Goal: Information Seeking & Learning: Learn about a topic

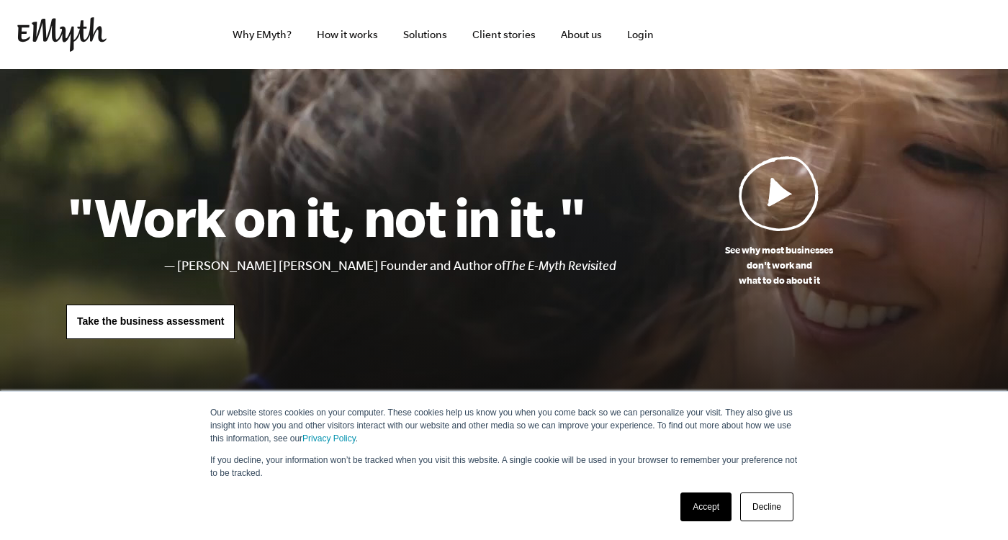
click at [701, 505] on link "Accept" at bounding box center [705, 506] width 51 height 29
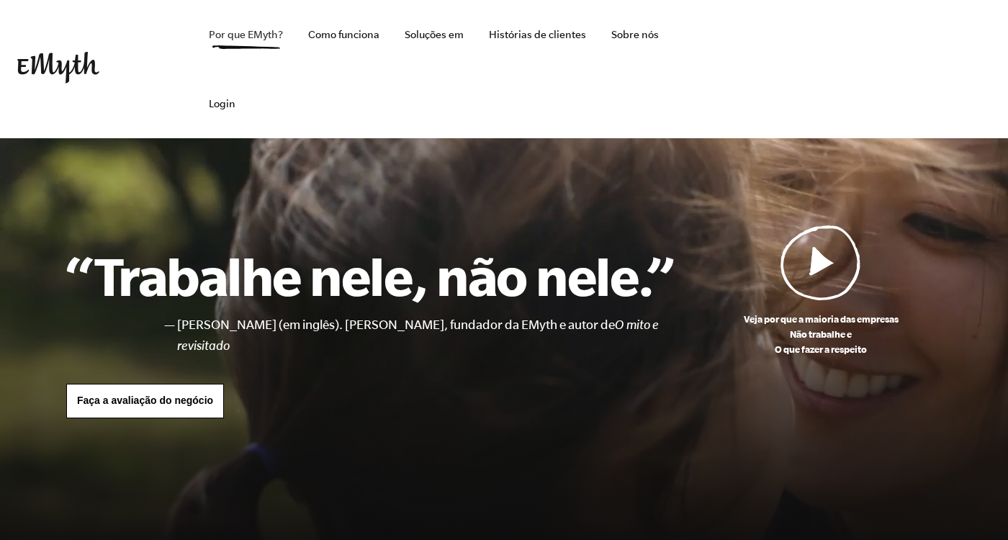
click at [258, 38] on link "Por que EMyth?" at bounding box center [245, 34] width 97 height 69
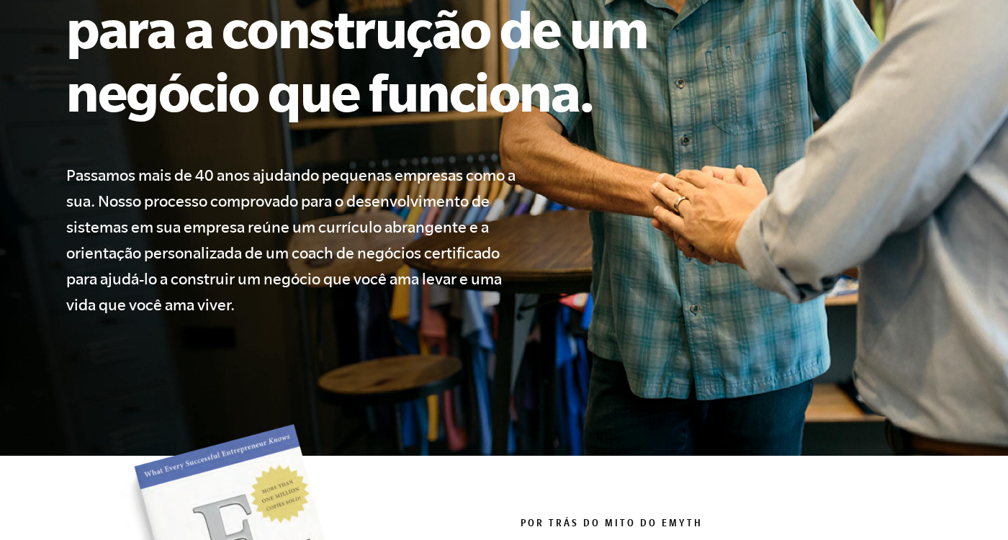
scroll to position [340, 0]
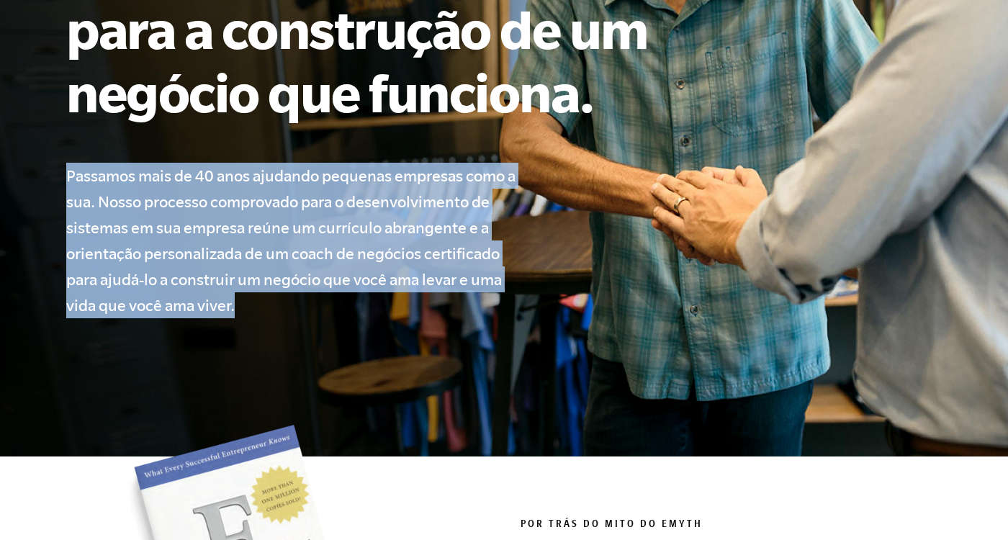
drag, startPoint x: 68, startPoint y: 175, endPoint x: 240, endPoint y: 305, distance: 215.8
click at [240, 305] on h4 "Passamos mais de 40 anos ajudando pequenas empresas como a sua. Nosso processo …" at bounding box center [299, 240] width 466 height 155
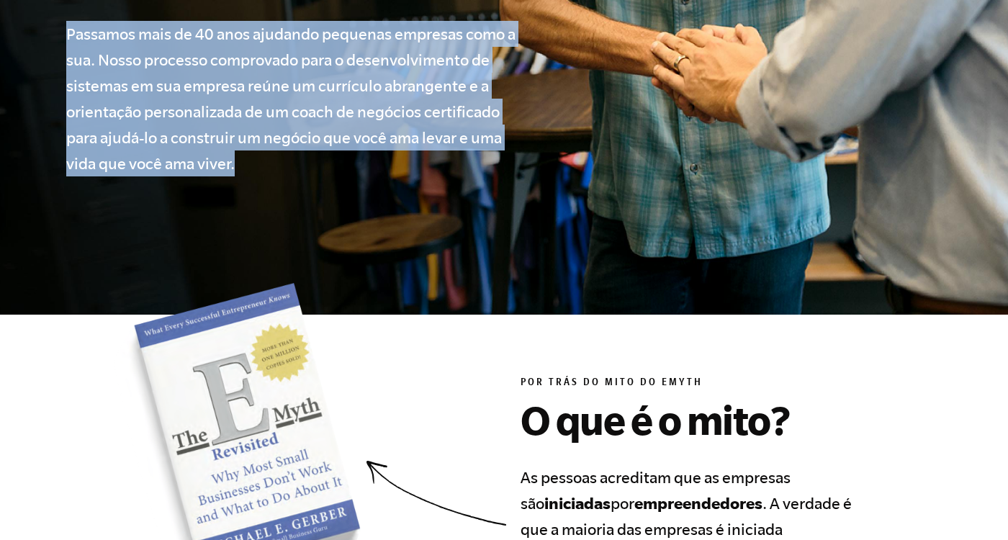
click at [500, 376] on section "Por trás do mito do EMyth O que é o mito? As pessoas acreditam que as empresas …" at bounding box center [503, 490] width 875 height 415
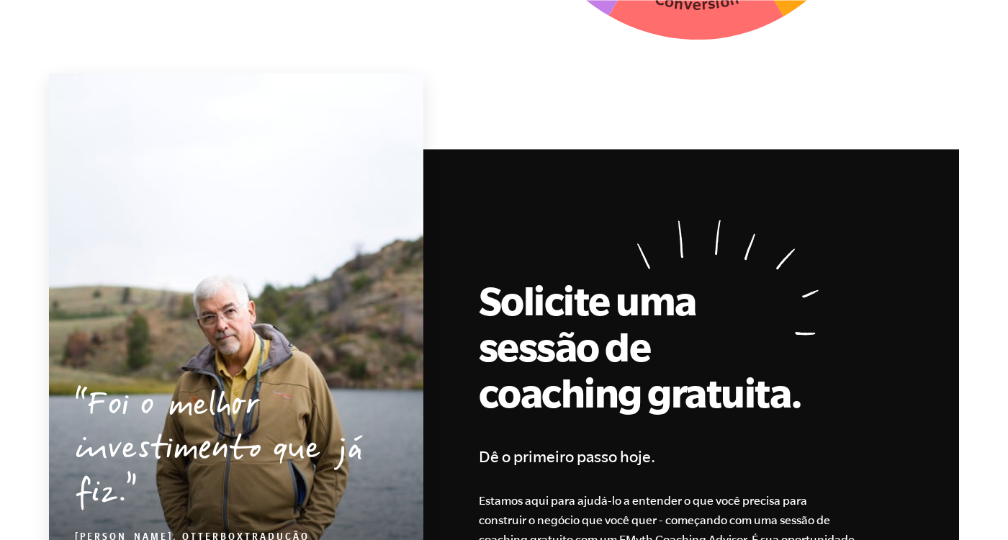
scroll to position [4349, 0]
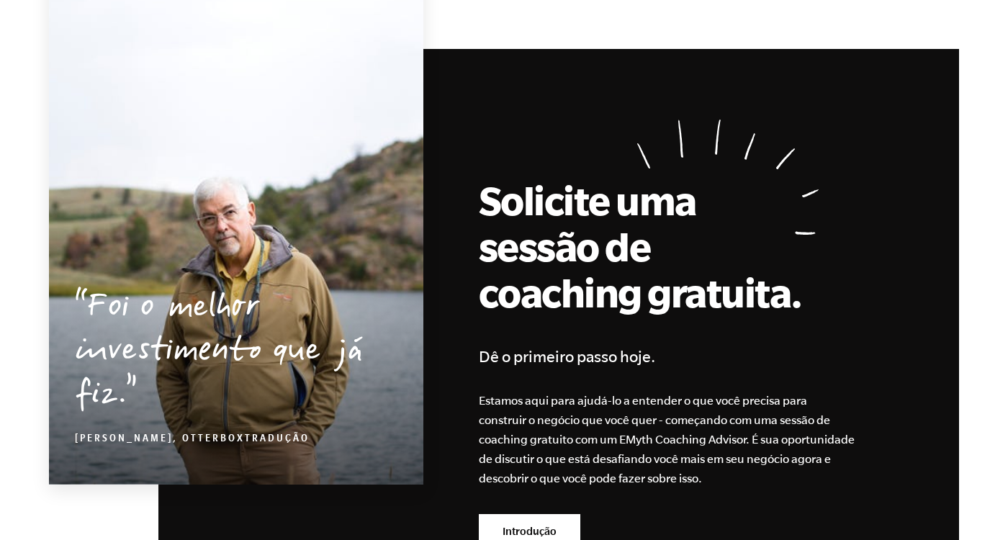
click at [489, 203] on h2 "Solicite uma sessão de coaching gratuita." at bounding box center [641, 246] width 324 height 138
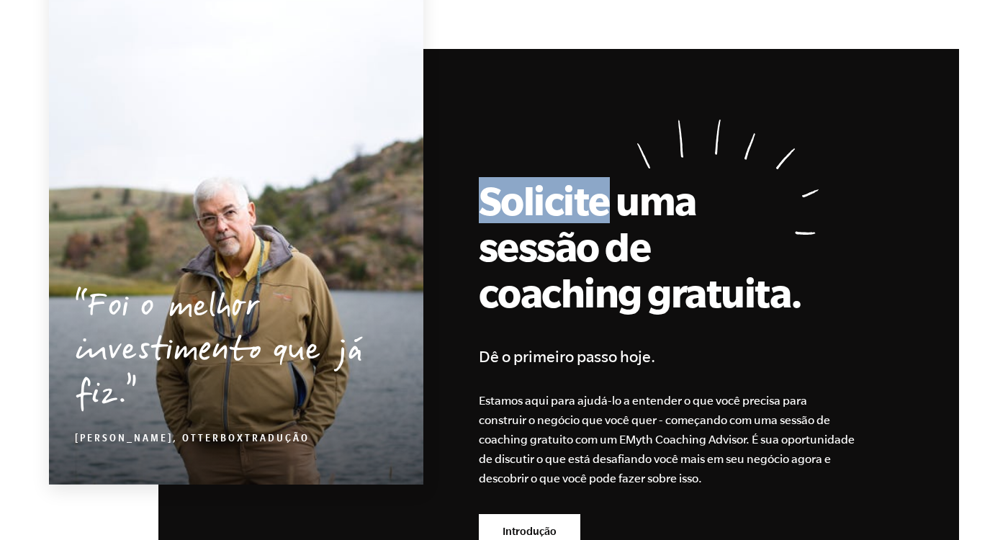
click at [489, 203] on h2 "Solicite uma sessão de coaching gratuita." at bounding box center [641, 246] width 324 height 138
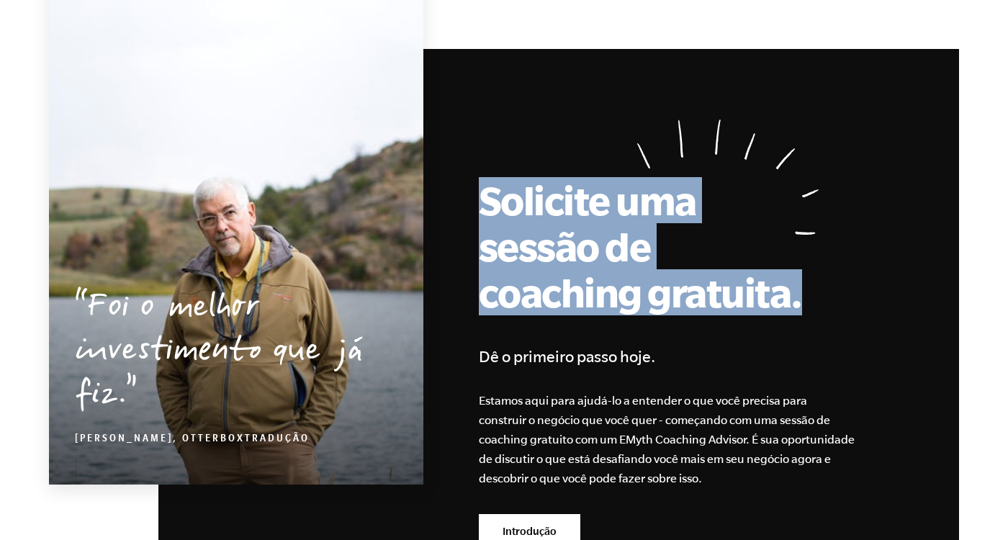
click at [496, 240] on h2 "Solicite uma sessão de coaching gratuita." at bounding box center [641, 246] width 324 height 138
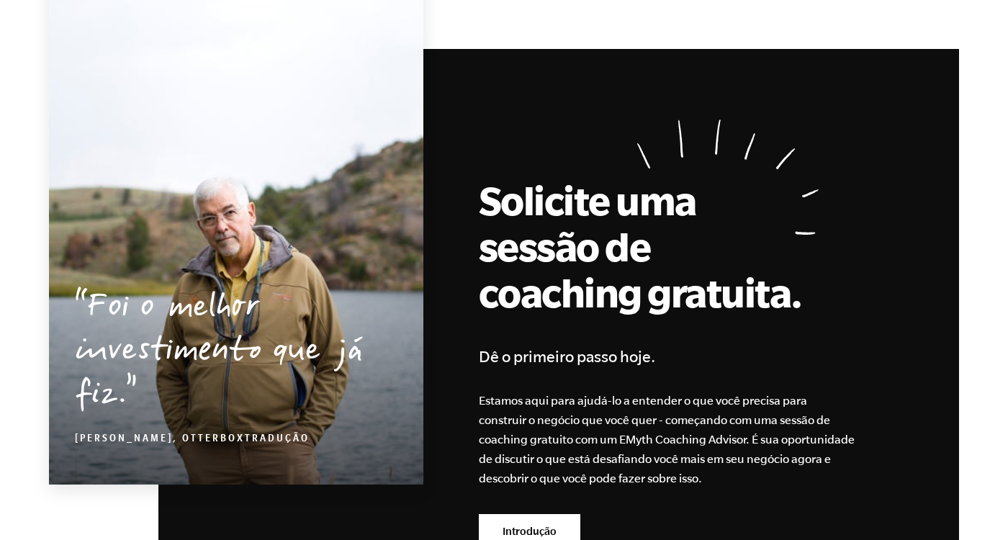
click at [496, 240] on h2 "Solicite uma sessão de coaching gratuita." at bounding box center [641, 246] width 324 height 138
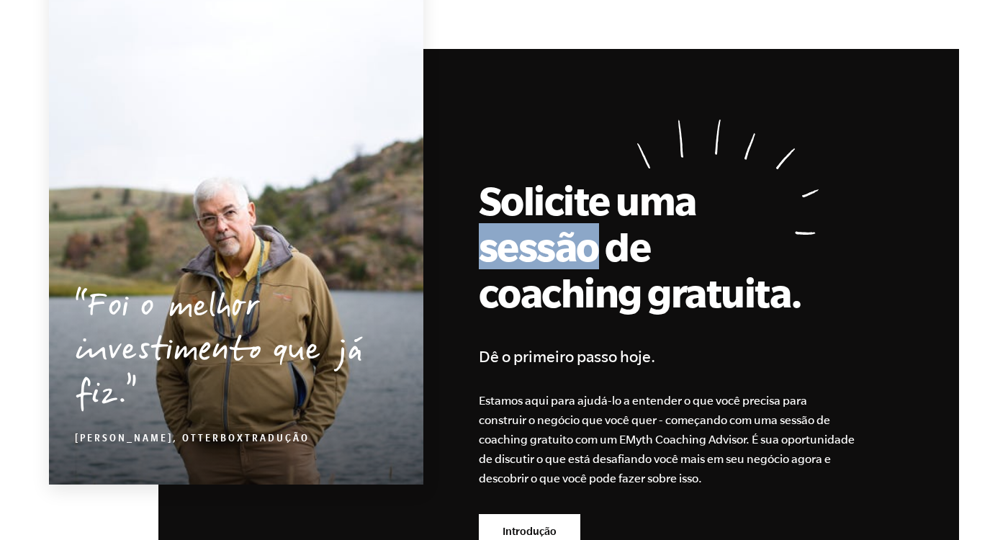
click at [510, 292] on h2 "Solicite uma sessão de coaching gratuita." at bounding box center [641, 246] width 324 height 138
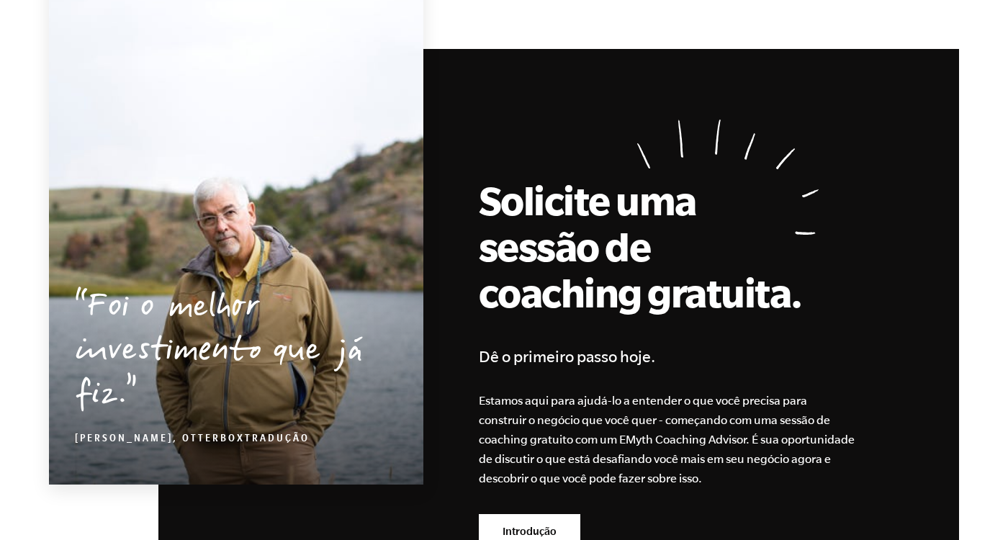
click at [490, 298] on h2 "Solicite uma sessão de coaching gratuita." at bounding box center [641, 246] width 324 height 138
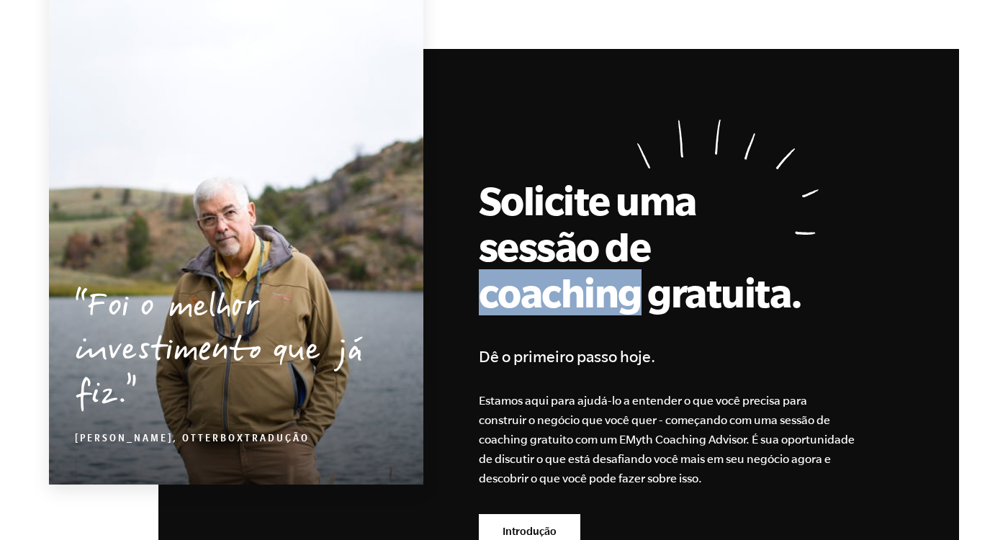
click at [505, 315] on h2 "Solicite uma sessão de coaching gratuita." at bounding box center [641, 246] width 324 height 138
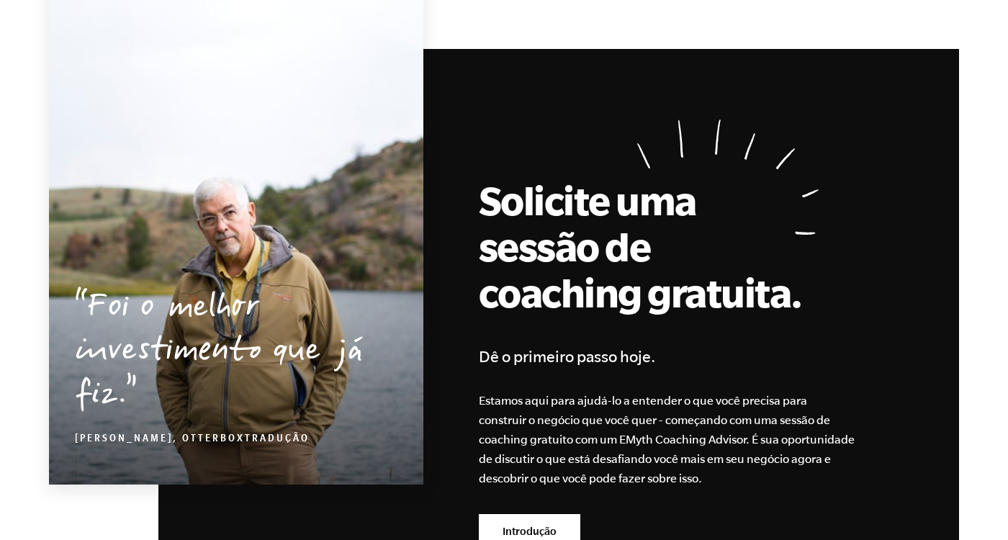
click at [505, 315] on h2 "Solicite uma sessão de coaching gratuita." at bounding box center [641, 246] width 324 height 138
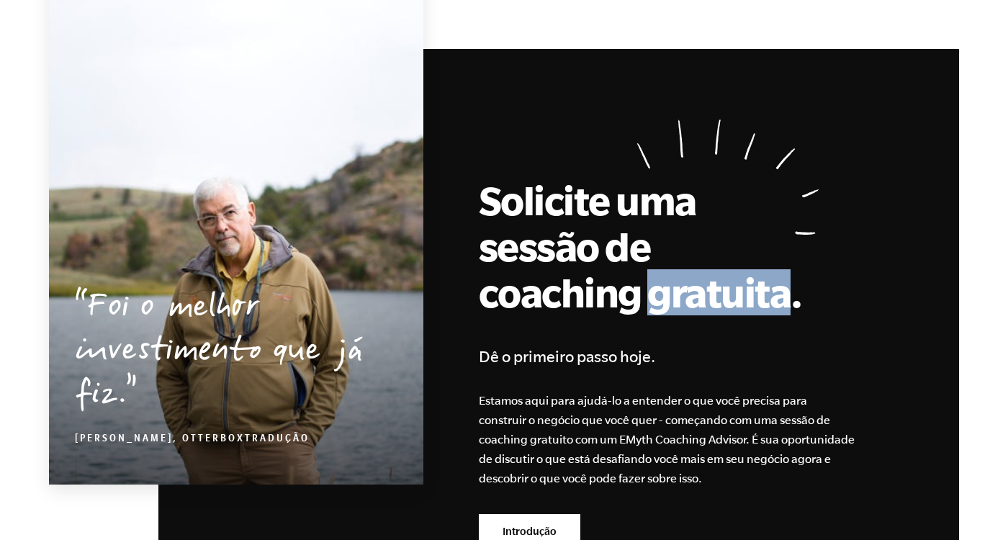
click at [516, 369] on h4 "Dê o primeiro passo hoje." at bounding box center [680, 356] width 403 height 26
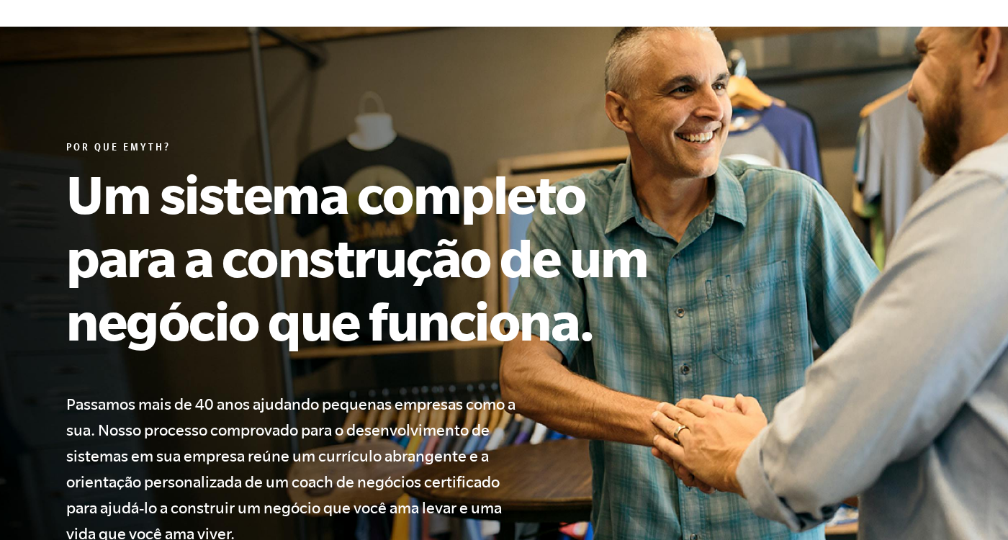
scroll to position [114, 0]
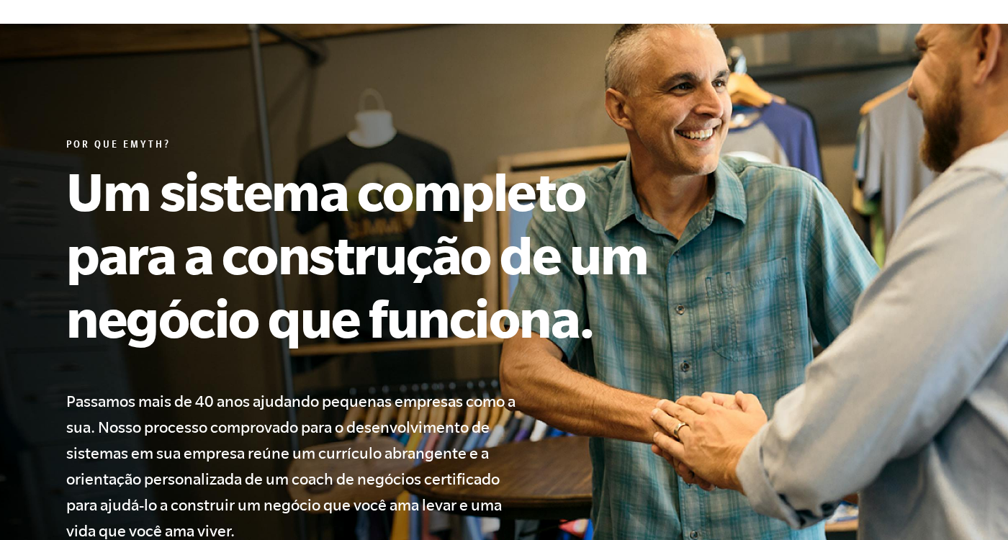
click at [235, 198] on h1 "Um sistema completo para a construção de um negócio que funciona." at bounding box center [382, 254] width 633 height 190
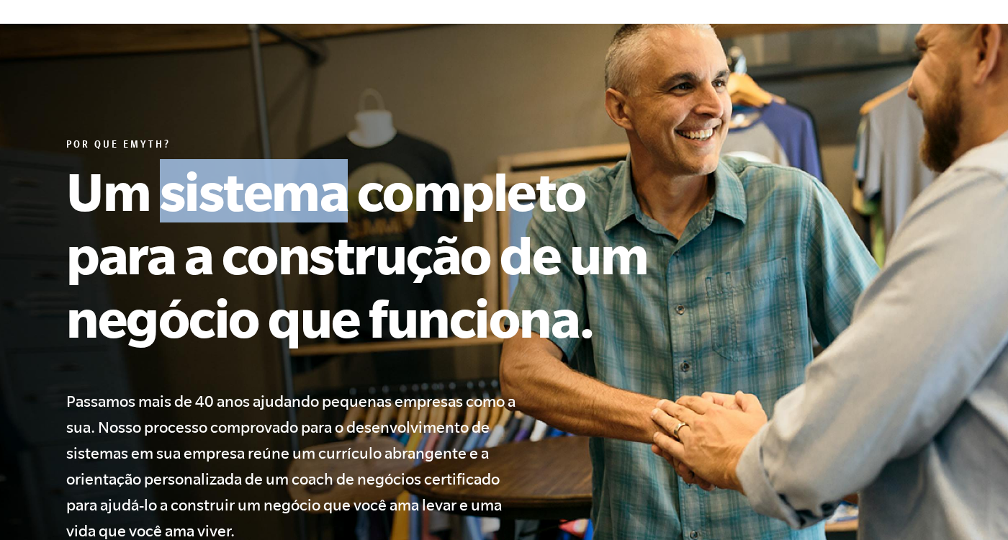
click at [415, 208] on h1 "Um sistema completo para a construção de um negócio que funciona." at bounding box center [382, 254] width 633 height 190
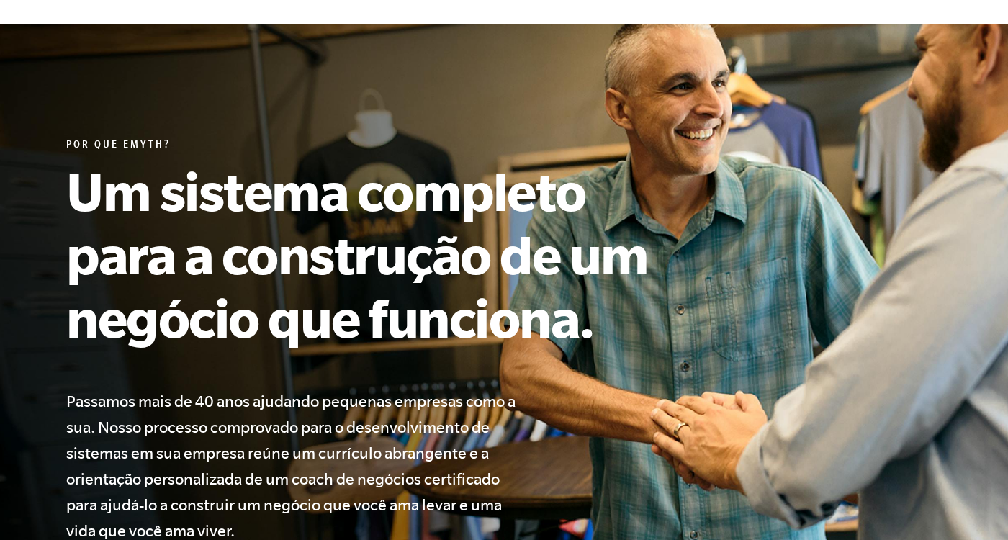
click at [415, 208] on h1 "Um sistema completo para a construção de um negócio que funciona." at bounding box center [382, 254] width 633 height 190
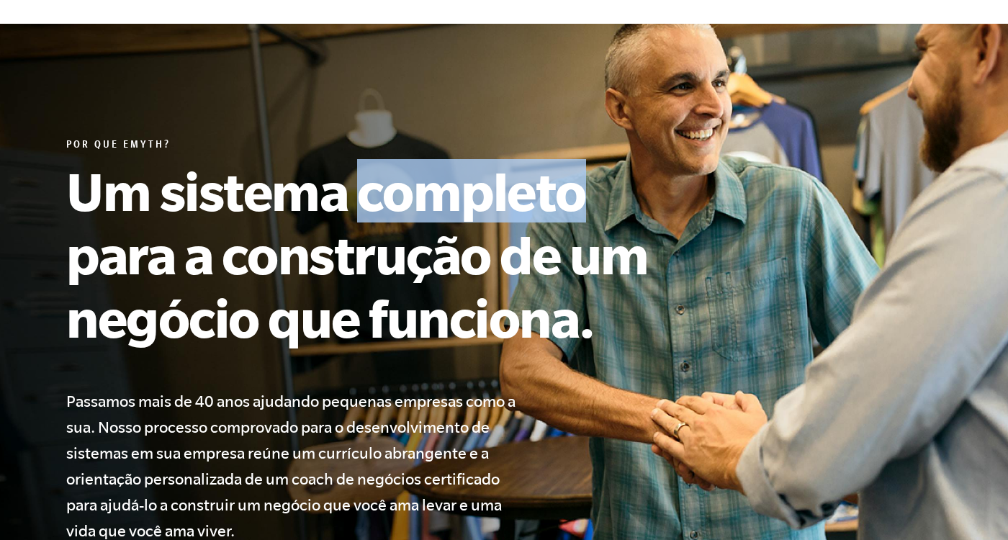
click at [385, 260] on h1 "Um sistema completo para a construção de um negócio que funciona." at bounding box center [382, 254] width 633 height 190
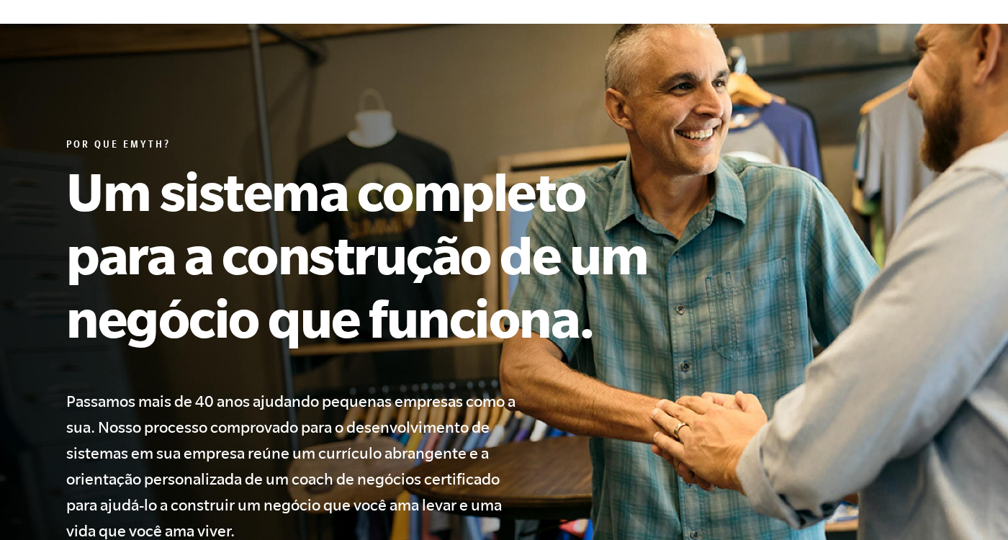
click at [385, 260] on h1 "Um sistema completo para a construção de um negócio que funciona." at bounding box center [382, 254] width 633 height 190
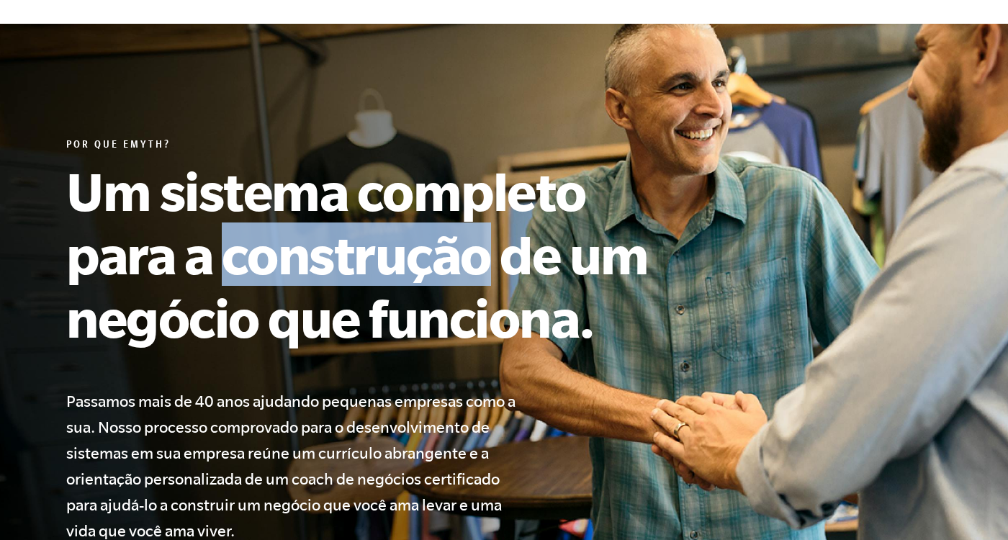
click at [316, 322] on h1 "Um sistema completo para a construção de um negócio que funciona." at bounding box center [382, 254] width 633 height 190
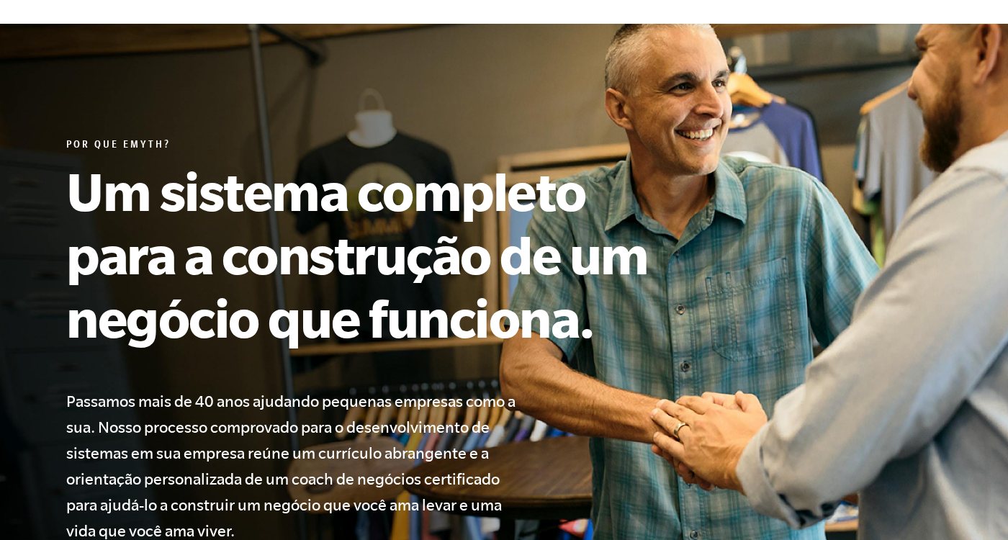
click at [316, 322] on h1 "Um sistema completo para a construção de um negócio que funciona." at bounding box center [382, 254] width 633 height 190
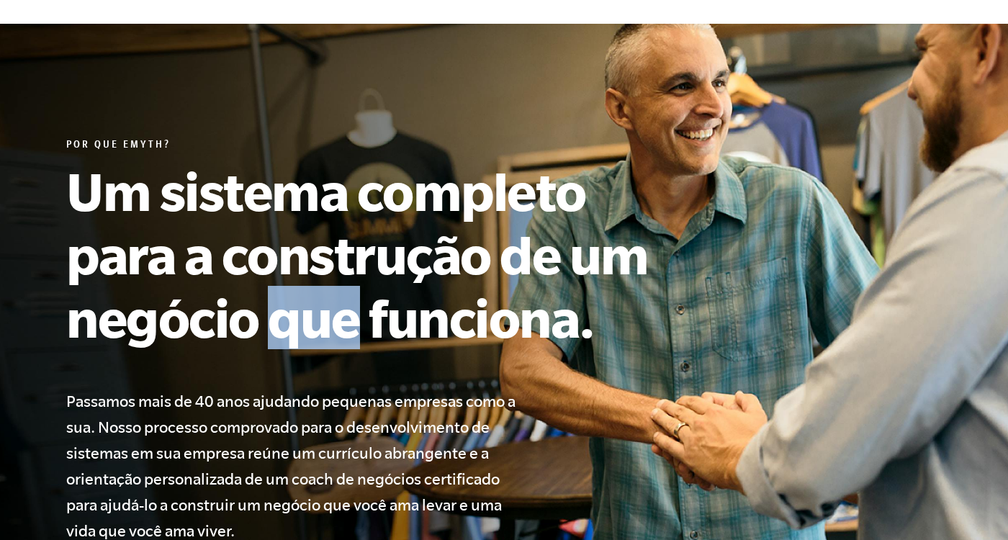
click at [197, 330] on h1 "Um sistema completo para a construção de um negócio que funciona." at bounding box center [382, 254] width 633 height 190
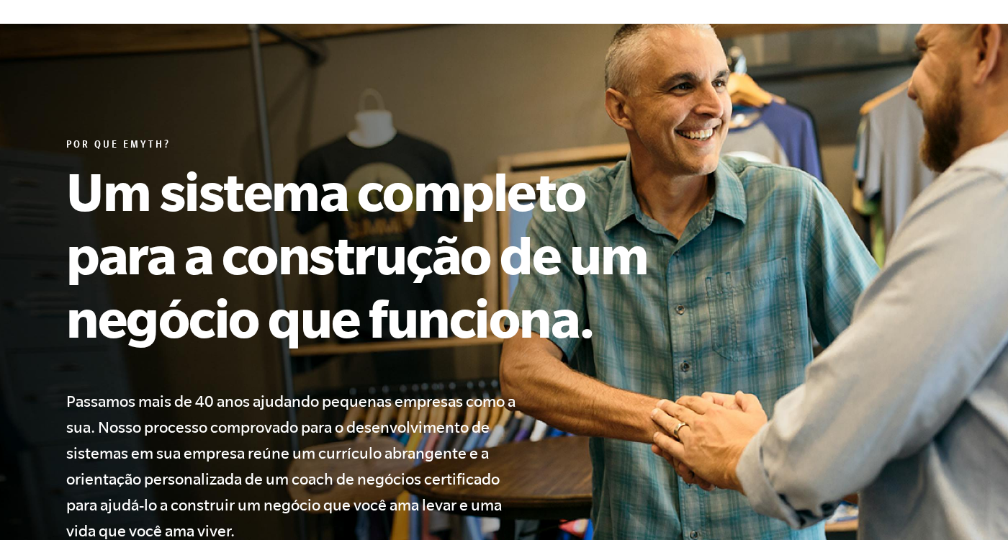
click at [197, 330] on h1 "Um sistema completo para a construção de um negócio que funciona." at bounding box center [382, 254] width 633 height 190
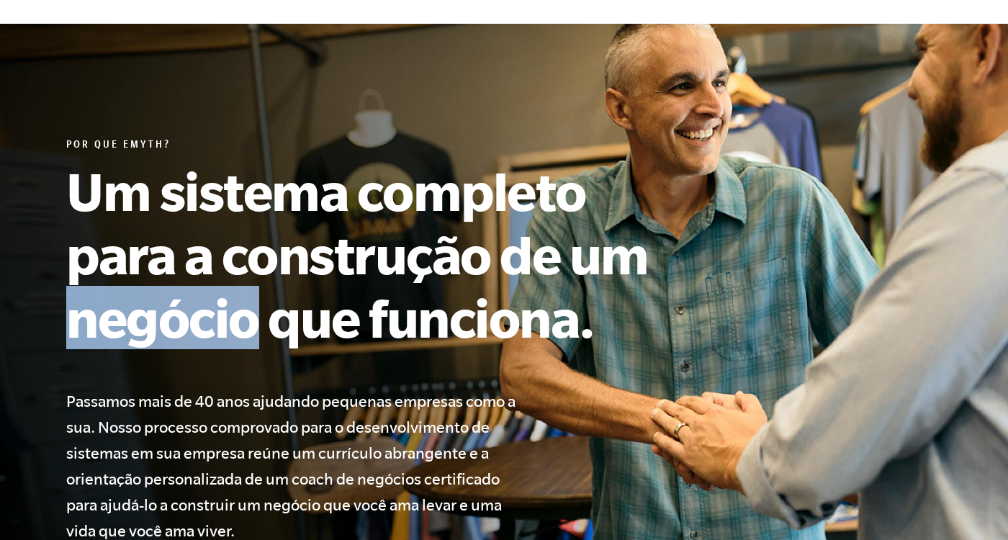
click at [304, 326] on h1 "Um sistema completo para a construção de um negócio que funciona." at bounding box center [382, 254] width 633 height 190
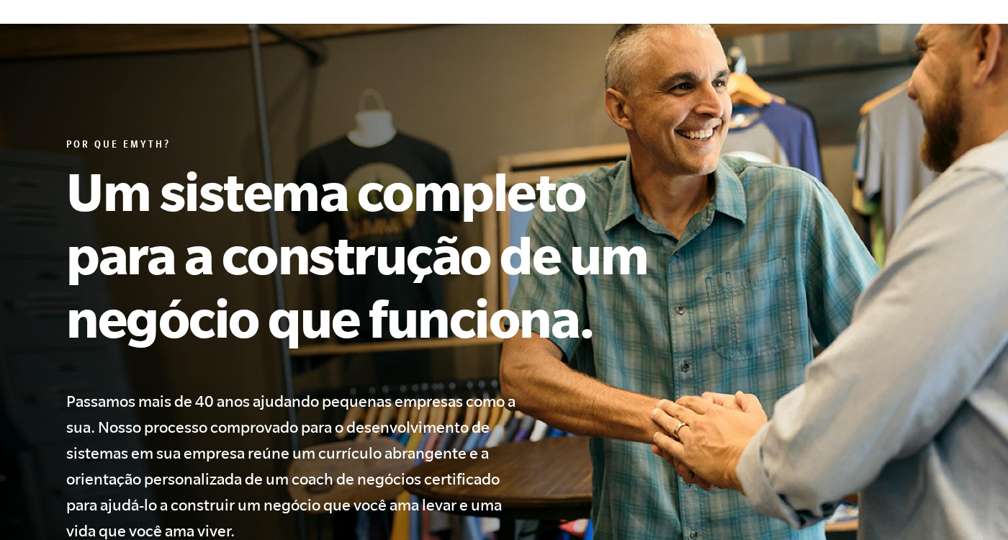
click at [304, 326] on h1 "Um sistema completo para a construção de um negócio que funciona." at bounding box center [382, 254] width 633 height 190
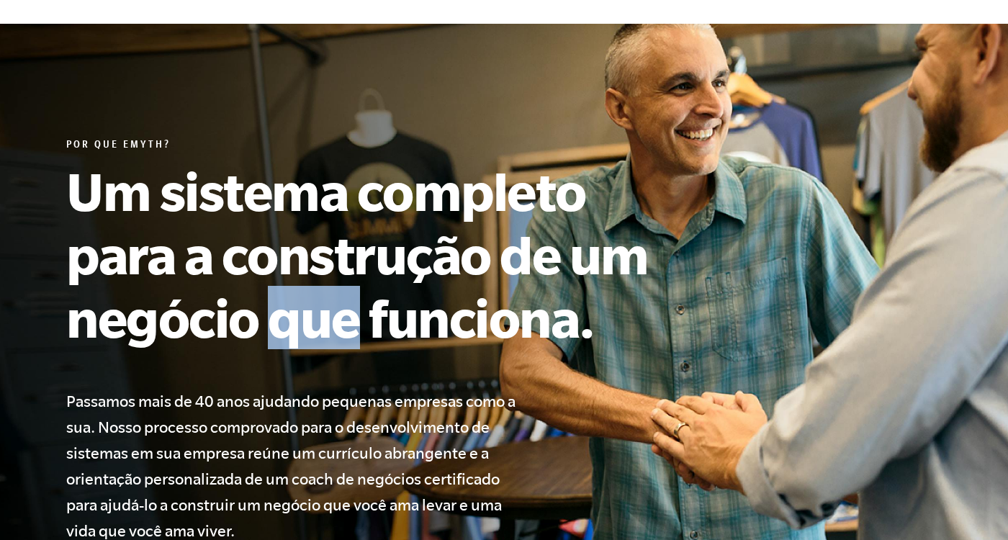
click at [408, 327] on h1 "Um sistema completo para a construção de um negócio que funciona." at bounding box center [382, 254] width 633 height 190
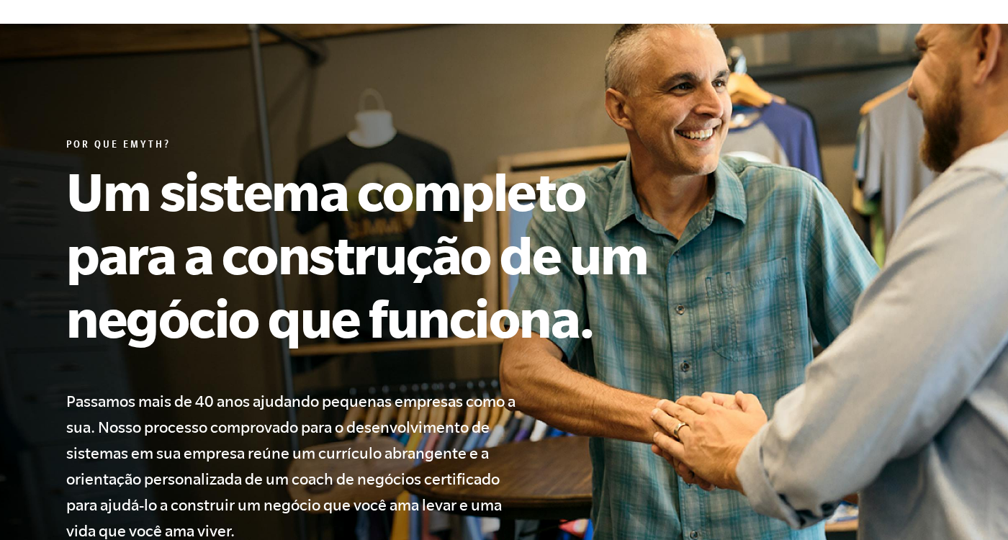
click at [408, 327] on h1 "Um sistema completo para a construção de um negócio que funciona." at bounding box center [382, 254] width 633 height 190
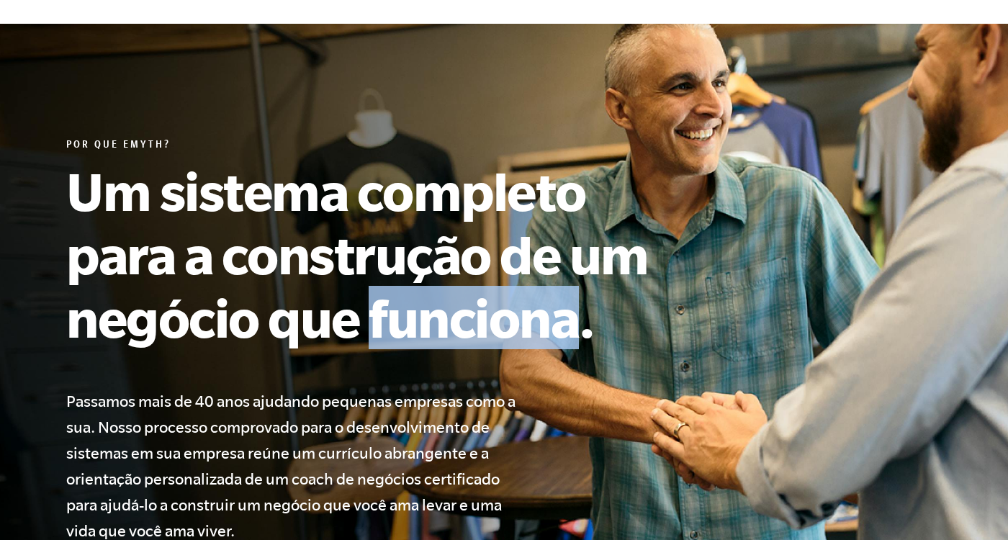
click at [398, 261] on h1 "Um sistema completo para a construção de um negócio que funciona." at bounding box center [382, 254] width 633 height 190
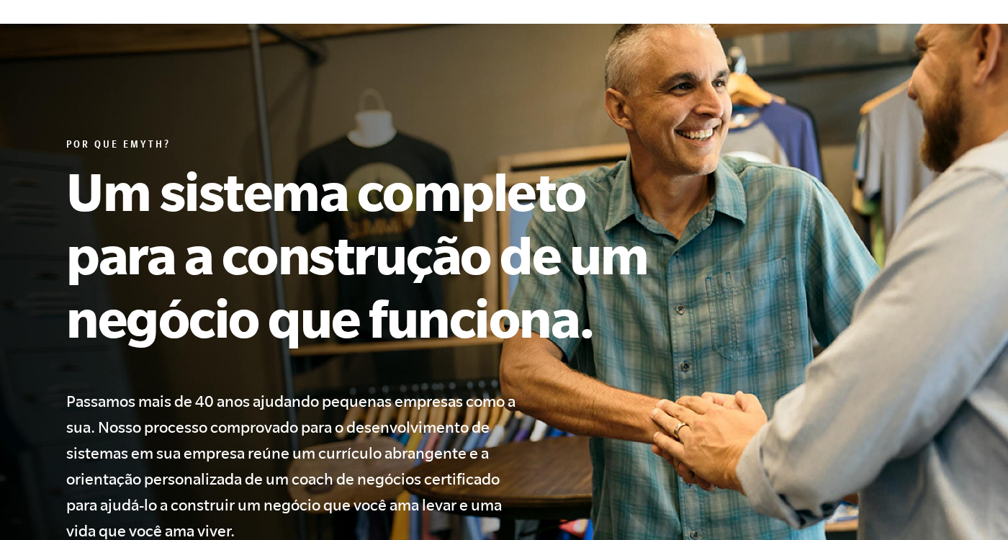
click at [398, 261] on h1 "Um sistema completo para a construção de um negócio que funciona." at bounding box center [382, 254] width 633 height 190
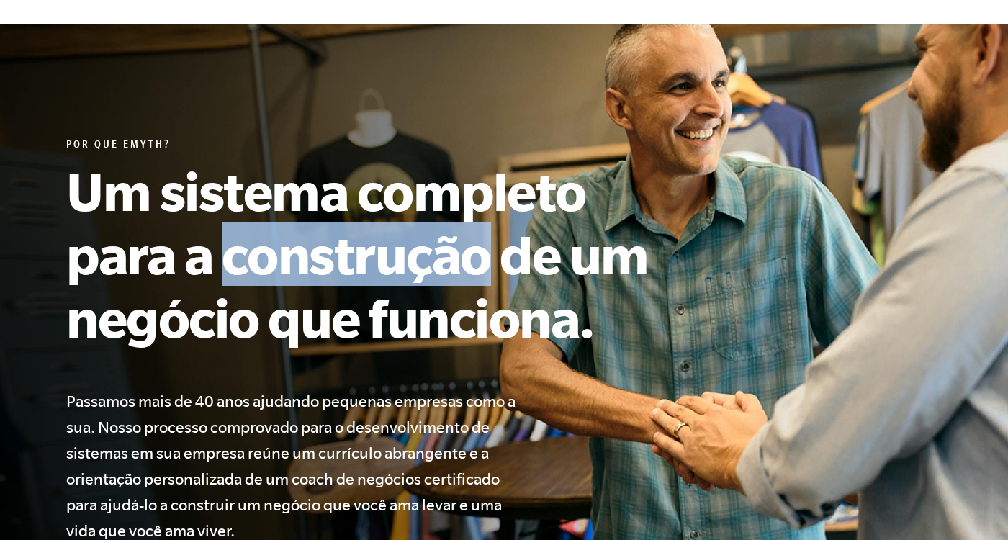
click at [412, 203] on h1 "Um sistema completo para a construção de um negócio que funciona." at bounding box center [382, 254] width 633 height 190
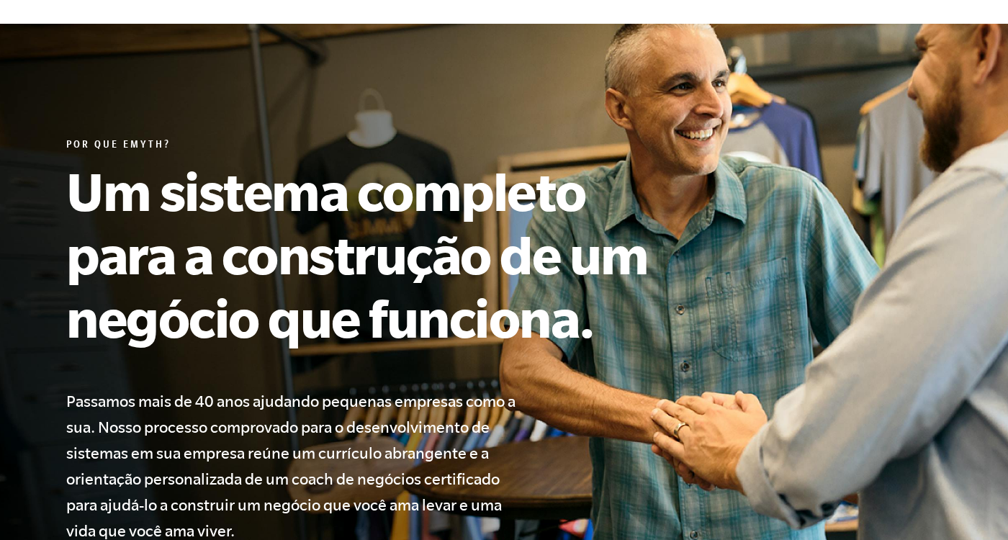
click at [412, 203] on h1 "Um sistema completo para a construção de um negócio que funciona." at bounding box center [382, 254] width 633 height 190
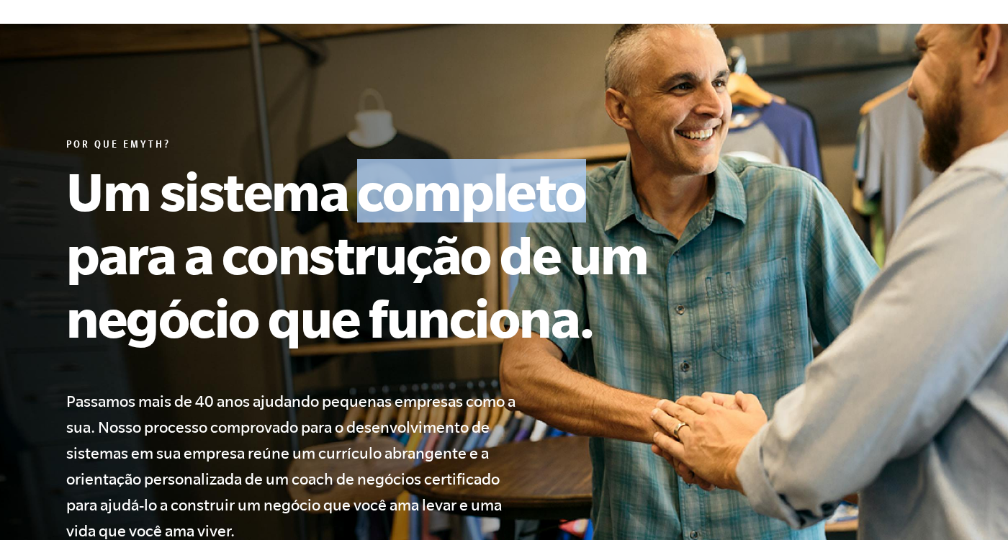
click at [303, 204] on h1 "Um sistema completo para a construção de um negócio que funciona." at bounding box center [382, 254] width 633 height 190
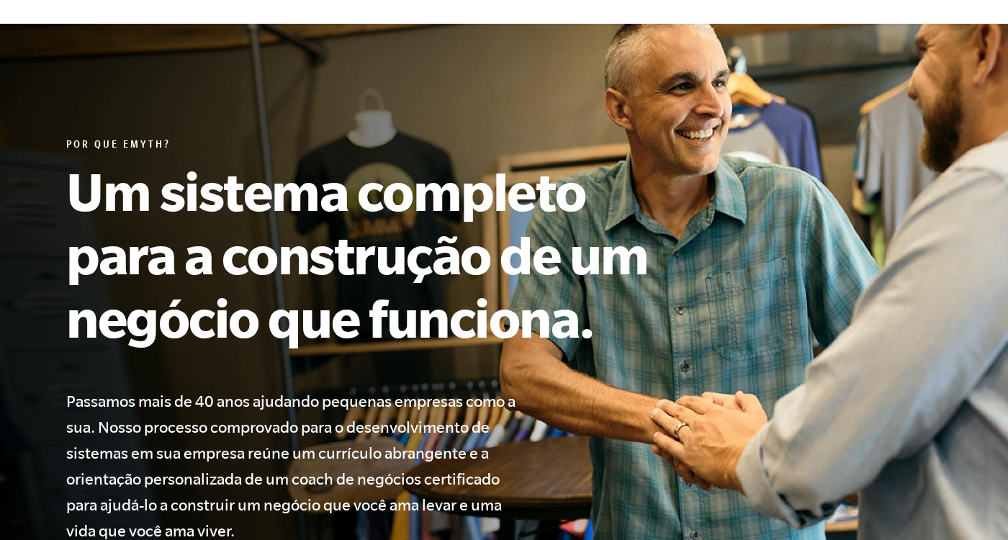
click at [303, 204] on h1 "Um sistema completo para a construção de um negócio que funciona." at bounding box center [382, 254] width 633 height 190
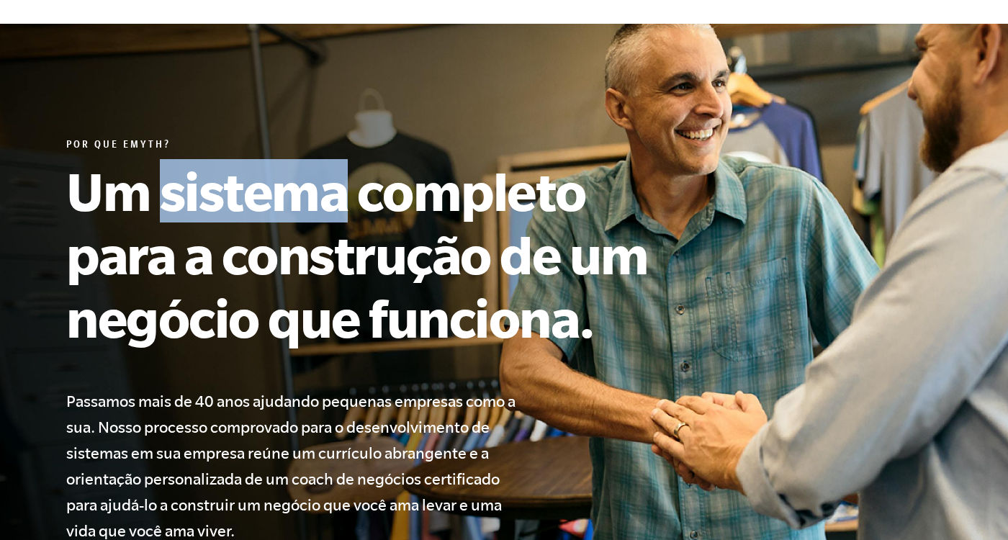
click at [267, 257] on h1 "Um sistema completo para a construção de um negócio que funciona." at bounding box center [382, 254] width 633 height 190
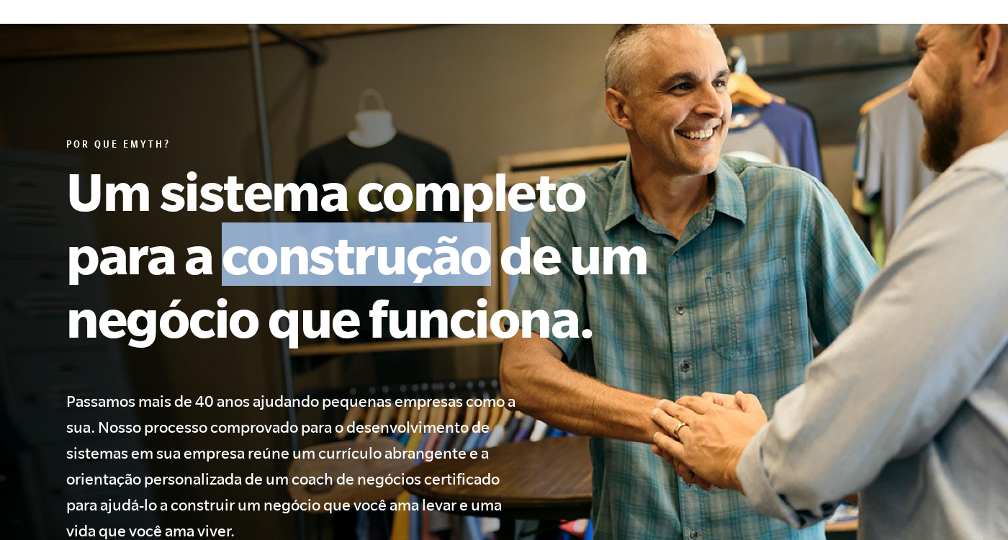
click at [267, 257] on h1 "Um sistema completo para a construção de um negócio que funciona." at bounding box center [382, 254] width 633 height 190
click at [207, 260] on h1 "Um sistema completo para a construção de um negócio que funciona." at bounding box center [382, 254] width 633 height 190
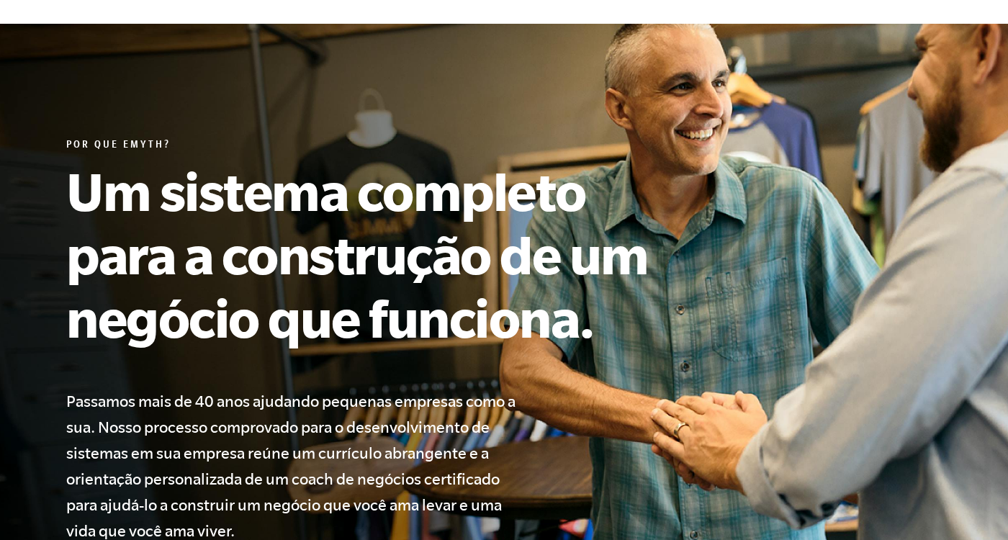
click at [207, 260] on h1 "Um sistema completo para a construção de um negócio que funciona." at bounding box center [382, 254] width 633 height 190
click at [148, 266] on h1 "Um sistema completo para a construção de um negócio que funciona." at bounding box center [382, 254] width 633 height 190
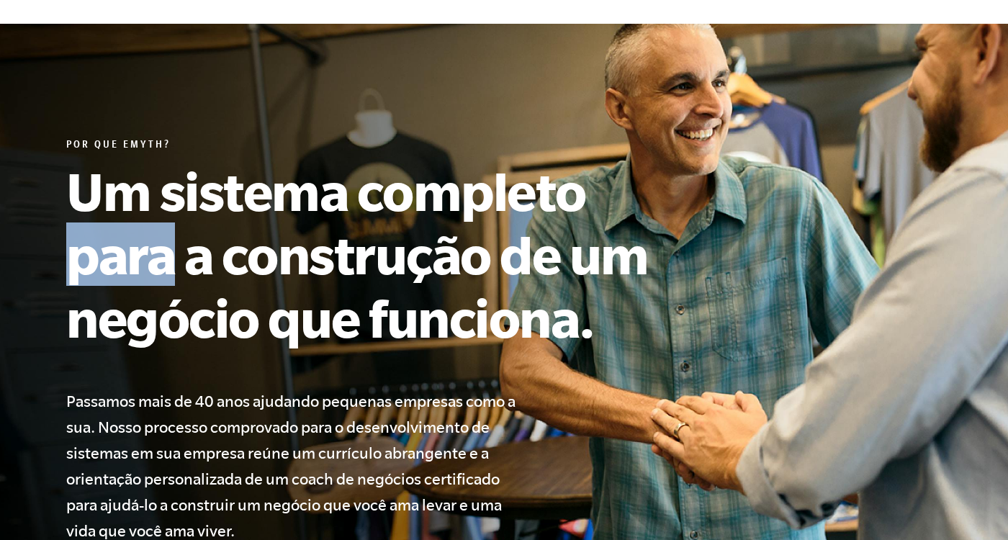
click at [191, 305] on h1 "Um sistema completo para a construção de um negócio que funciona." at bounding box center [382, 254] width 633 height 190
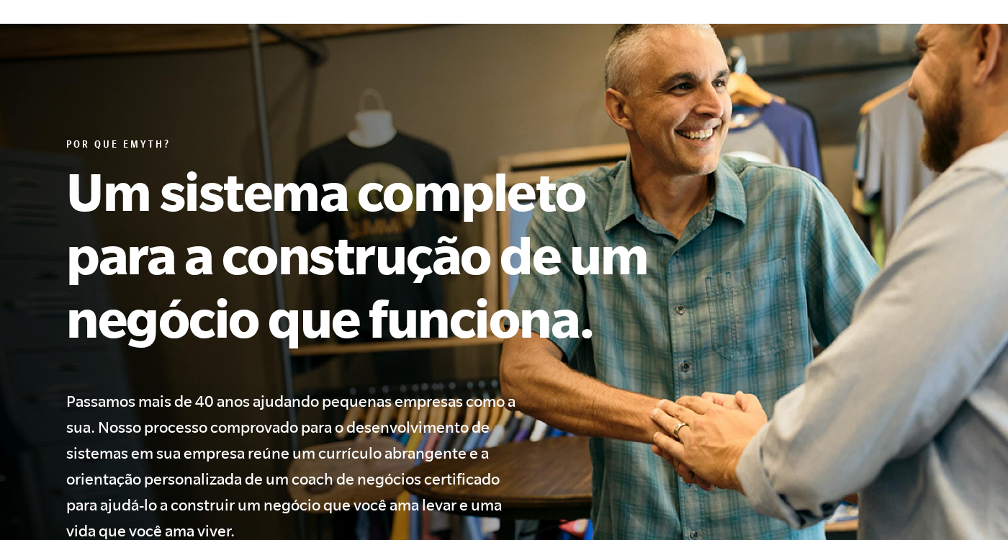
click at [191, 305] on h1 "Um sistema completo para a construção de um negócio que funciona." at bounding box center [382, 254] width 633 height 190
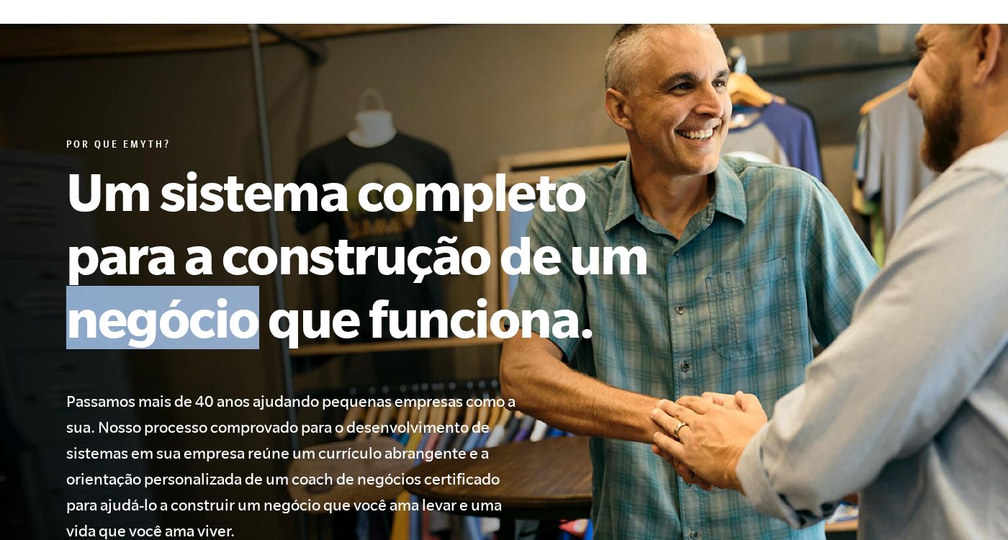
click at [277, 310] on h1 "Um sistema completo para a construção de um negócio que funciona." at bounding box center [382, 254] width 633 height 190
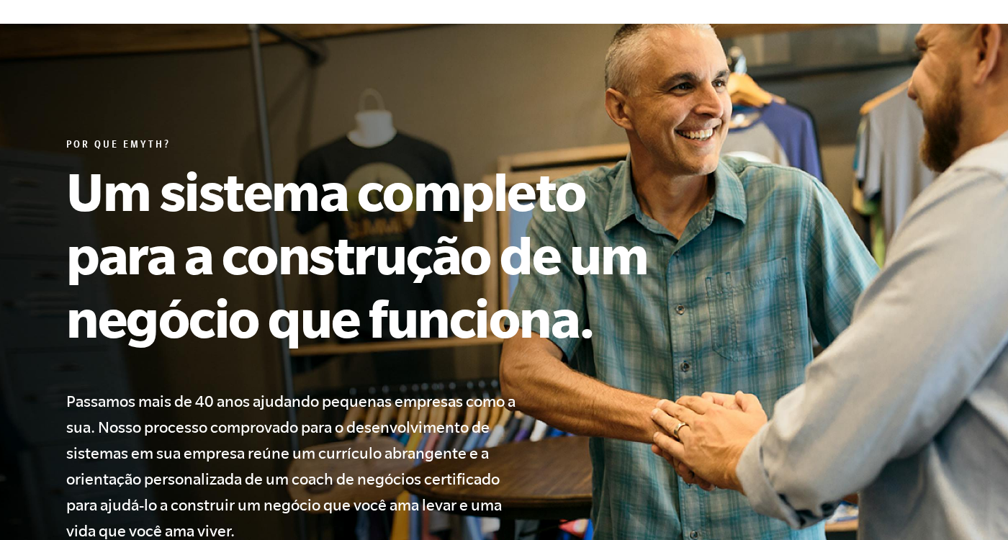
click at [277, 310] on h1 "Um sistema completo para a construção de um negócio que funciona." at bounding box center [382, 254] width 633 height 190
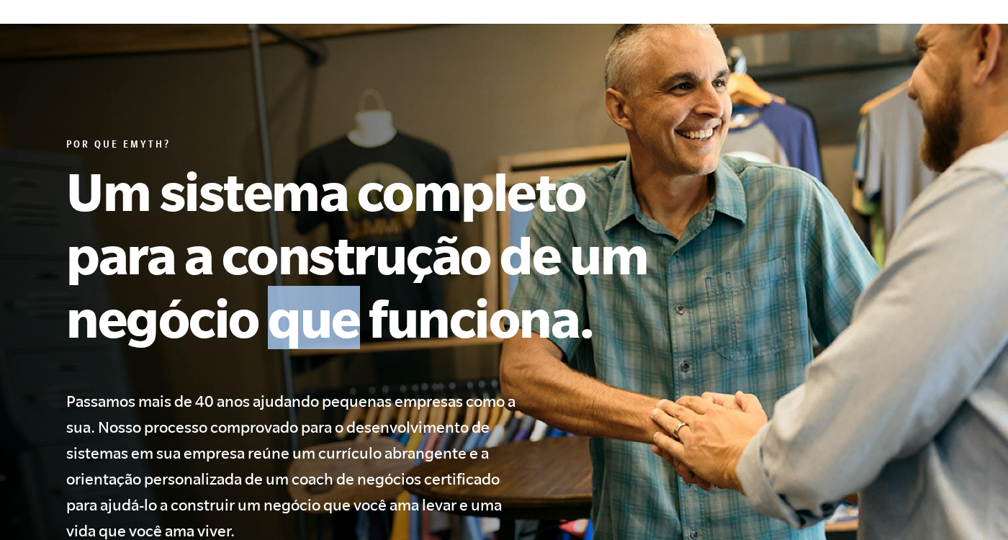
click at [400, 332] on h1 "Um sistema completo para a construção de um negócio que funciona." at bounding box center [382, 254] width 633 height 190
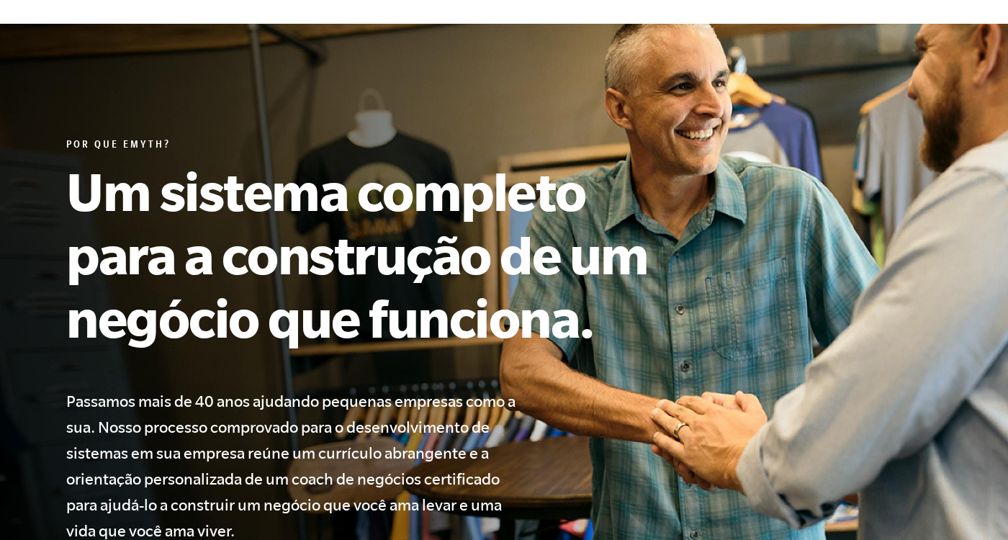
click at [400, 332] on h1 "Um sistema completo para a construção de um negócio que funciona." at bounding box center [382, 254] width 633 height 190
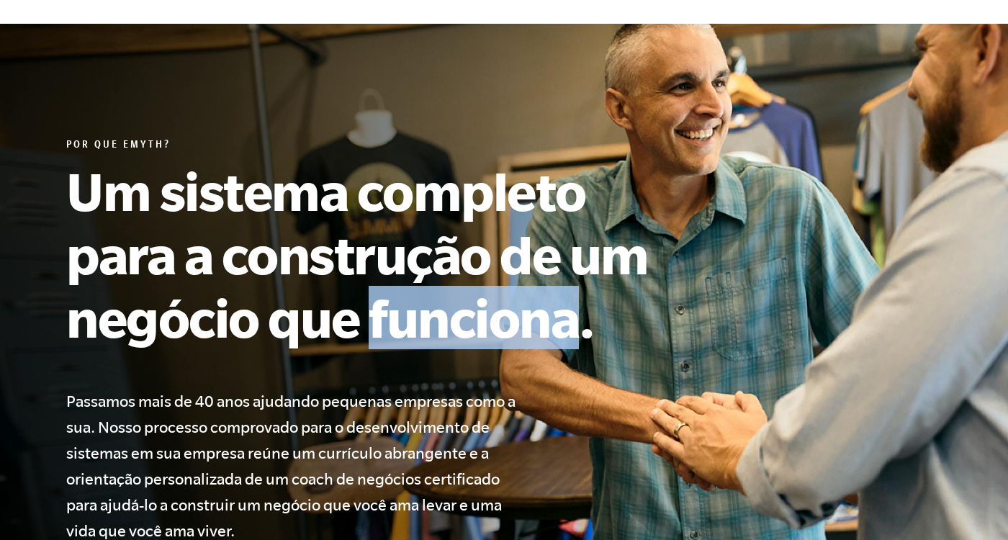
click at [428, 423] on h4 "Passamos mais de 40 anos ajudando pequenas empresas como a sua. Nosso processo …" at bounding box center [299, 465] width 466 height 155
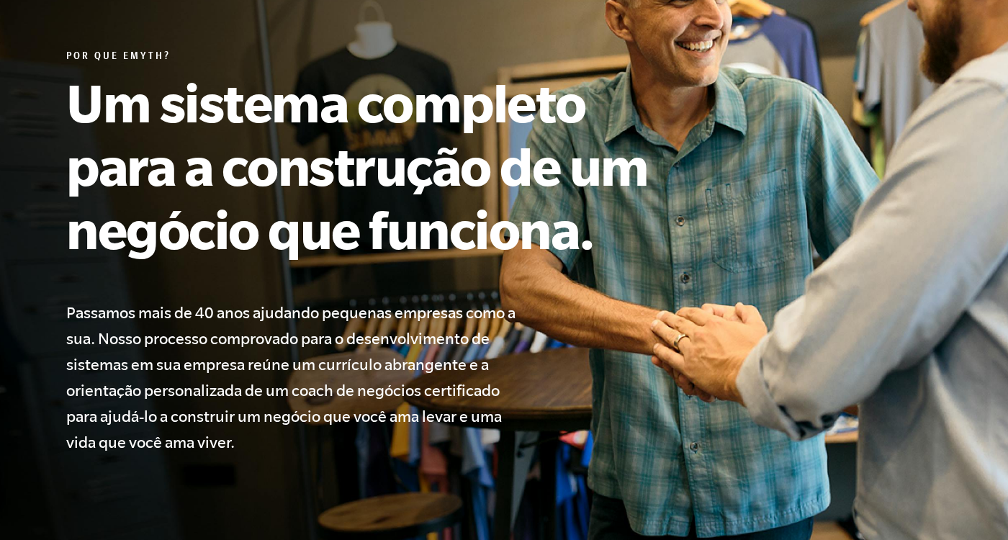
scroll to position [220, 0]
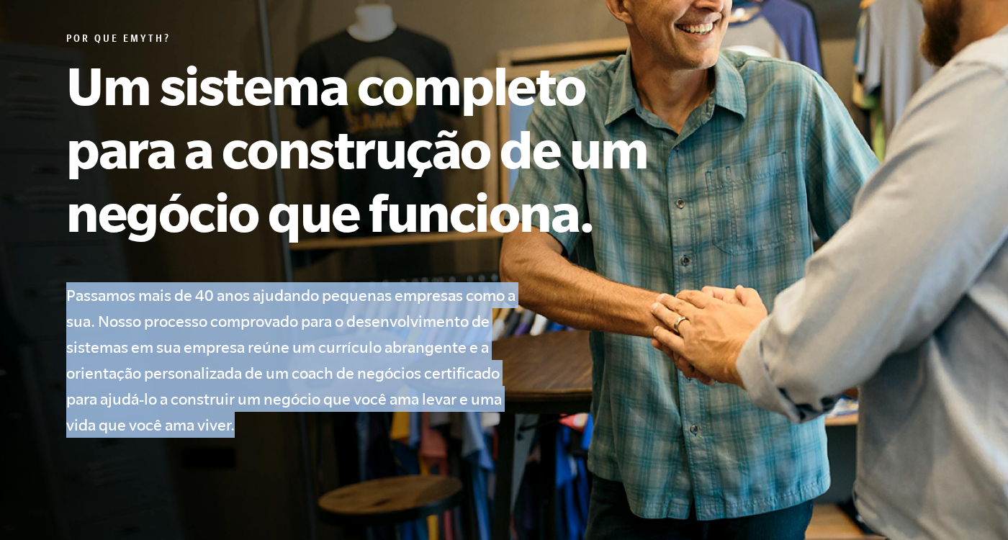
drag, startPoint x: 68, startPoint y: 296, endPoint x: 239, endPoint y: 435, distance: 220.6
click at [239, 435] on h4 "Passamos mais de 40 anos ajudando pequenas empresas como a sua. Nosso processo …" at bounding box center [299, 359] width 466 height 155
click at [227, 425] on h4 "Passamos mais de 40 anos ajudando pequenas empresas como a sua. Nosso processo …" at bounding box center [299, 359] width 466 height 155
drag, startPoint x: 232, startPoint y: 425, endPoint x: 60, endPoint y: 287, distance: 220.7
click at [60, 287] on div "Por que EMyth? Um sistema completo para a construção de um negócio que funciona…" at bounding box center [504, 235] width 910 height 405
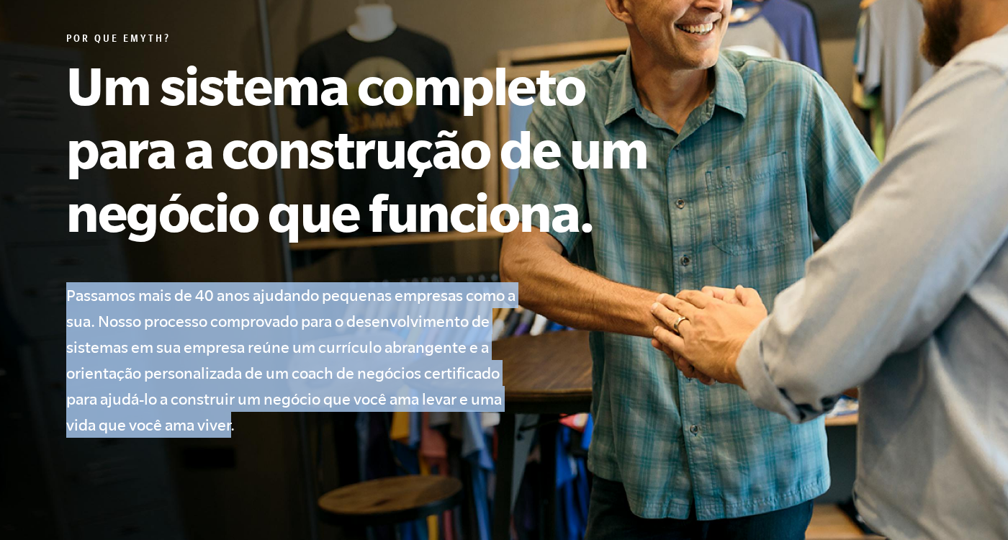
click at [113, 314] on h4 "Passamos mais de 40 anos ajudando pequenas empresas como a sua. Nosso processo …" at bounding box center [299, 359] width 466 height 155
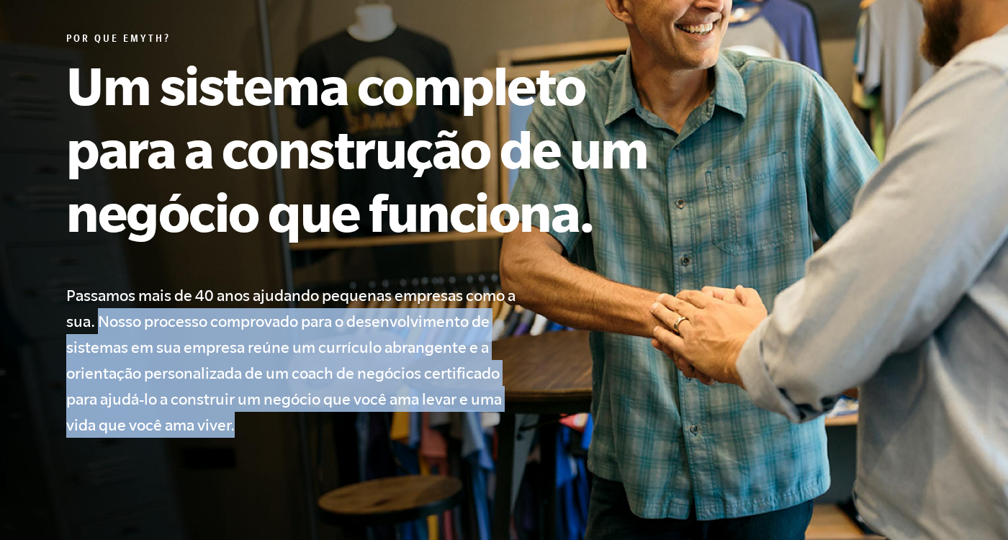
drag, startPoint x: 102, startPoint y: 325, endPoint x: 235, endPoint y: 423, distance: 165.1
click at [235, 423] on h4 "Passamos mais de 40 anos ajudando pequenas empresas como a sua. Nosso processo …" at bounding box center [299, 359] width 466 height 155
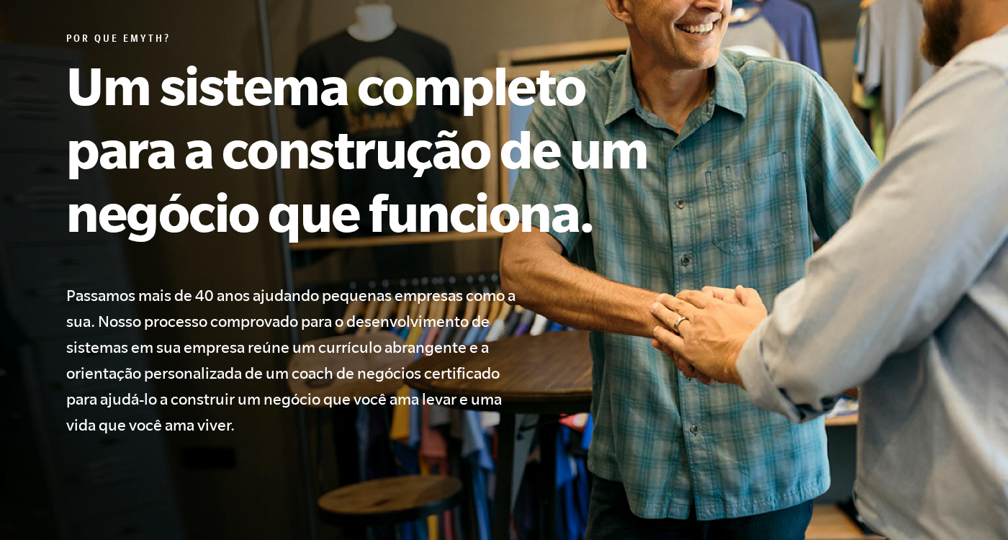
click at [137, 332] on h4 "Passamos mais de 40 anos ajudando pequenas empresas como a sua. Nosso processo …" at bounding box center [299, 359] width 466 height 155
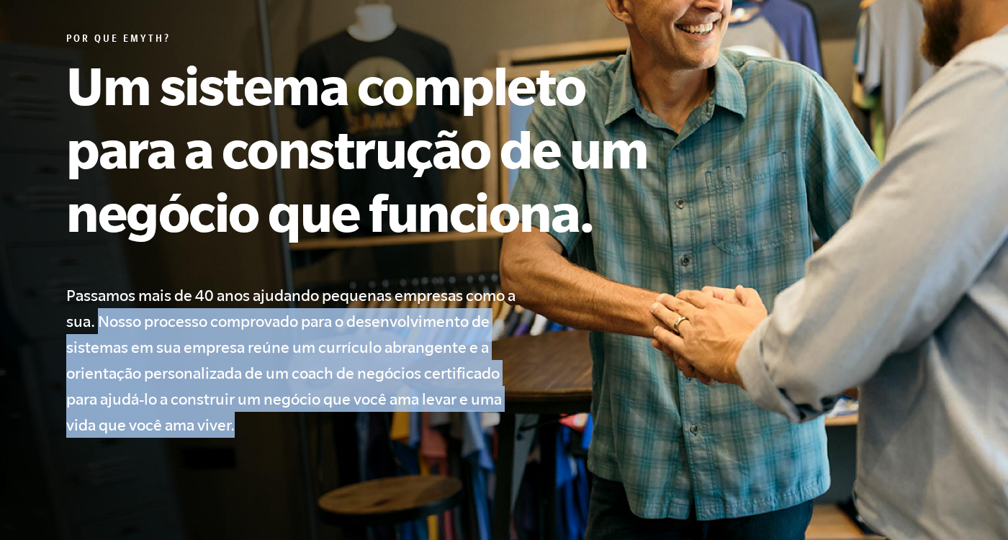
drag, startPoint x: 101, startPoint y: 322, endPoint x: 238, endPoint y: 427, distance: 171.9
click at [238, 427] on h4 "Passamos mais de 40 anos ajudando pequenas empresas como a sua. Nosso processo …" at bounding box center [299, 359] width 466 height 155
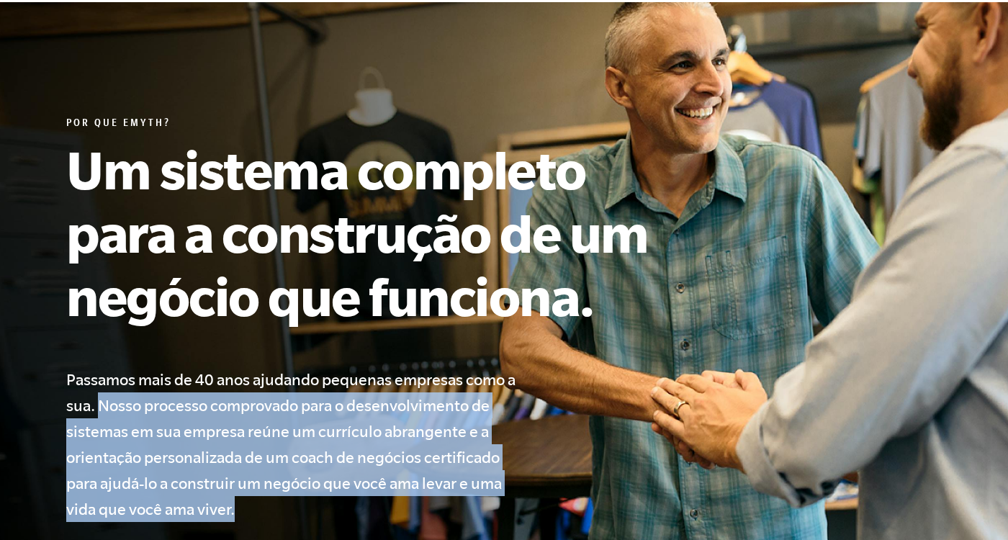
scroll to position [0, 0]
